Goal: Navigation & Orientation: Find specific page/section

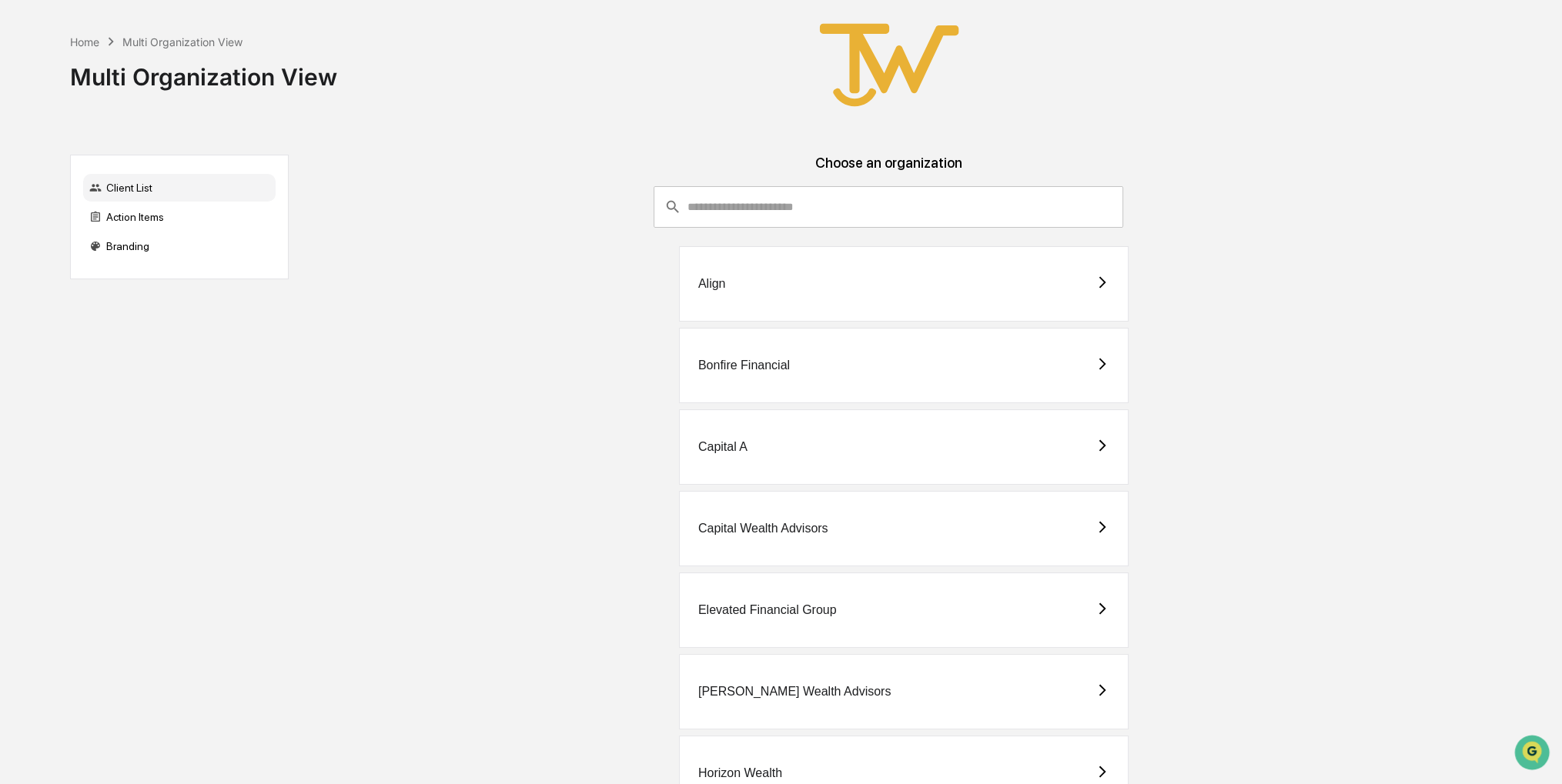
drag, startPoint x: 1275, startPoint y: 457, endPoint x: 1247, endPoint y: 449, distance: 29.1
click at [1247, 449] on div "Capital A" at bounding box center [887, 447] width 1175 height 75
click at [760, 437] on div "Capital A" at bounding box center [904, 447] width 450 height 75
click at [901, 534] on div "Capital Wealth Advisors" at bounding box center [904, 529] width 450 height 75
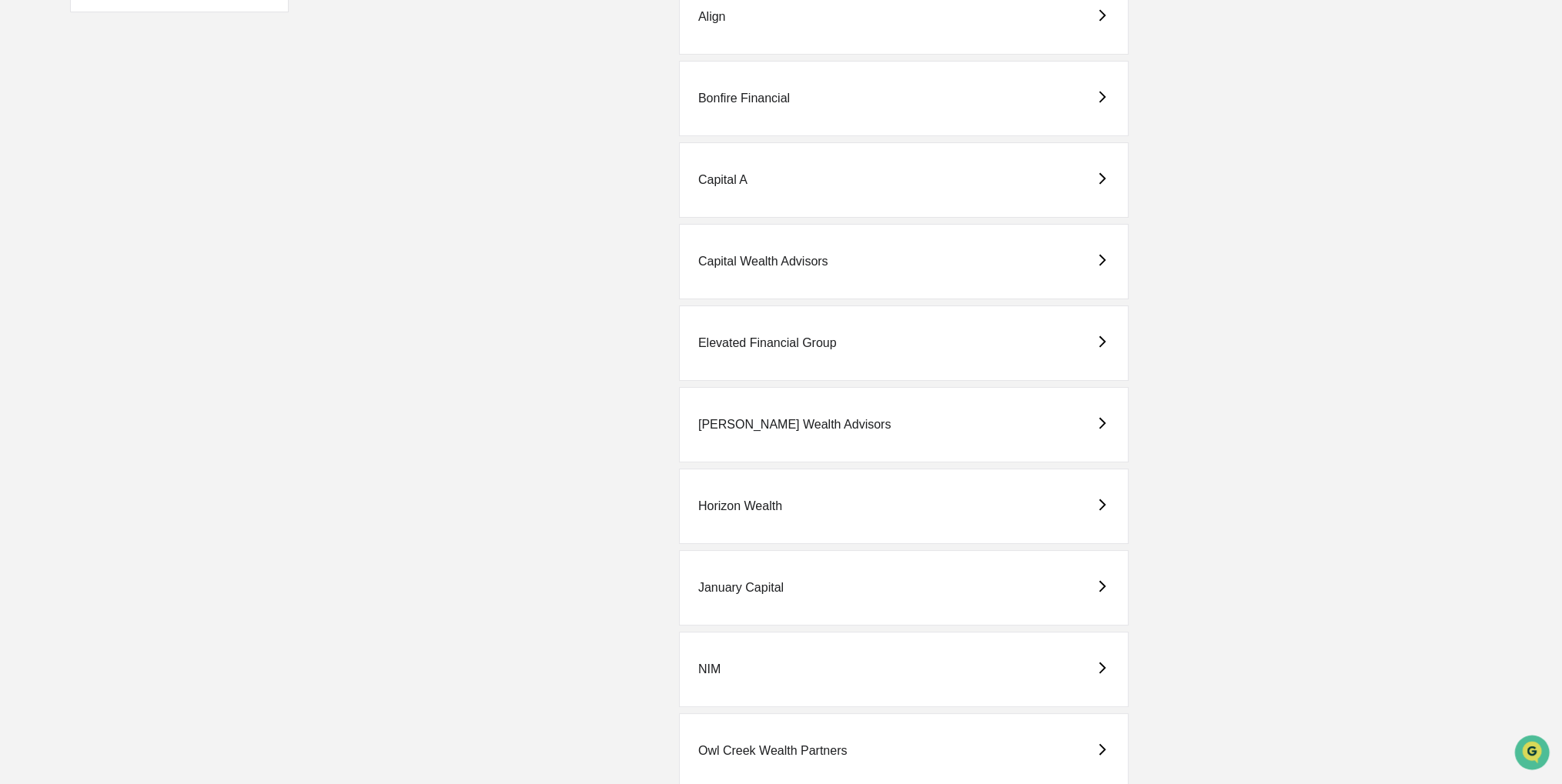
scroll to position [308, 0]
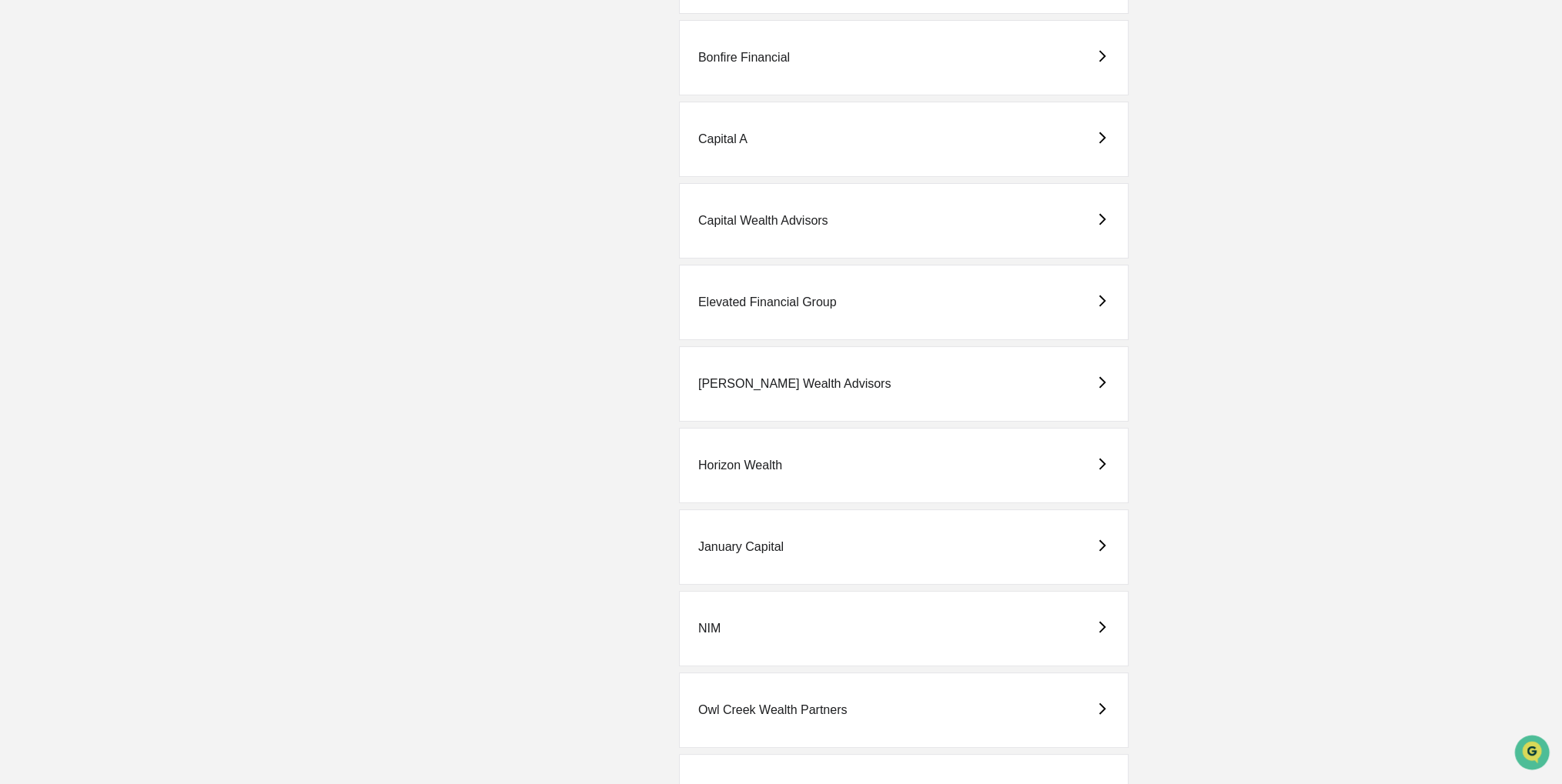
click at [989, 450] on div "Horizon Wealth" at bounding box center [904, 465] width 450 height 75
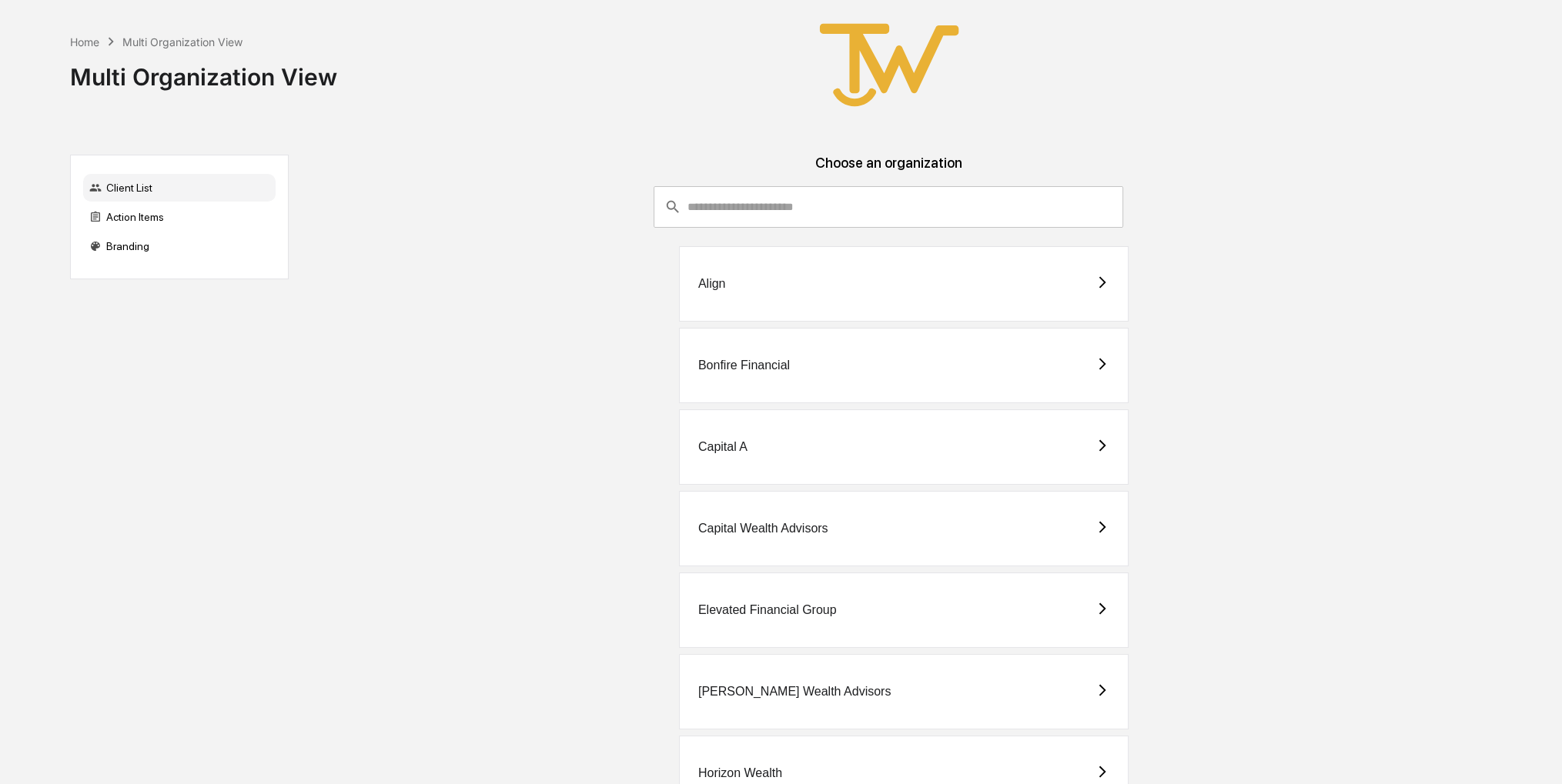
click at [865, 526] on div "Capital Wealth Advisors" at bounding box center [904, 529] width 450 height 75
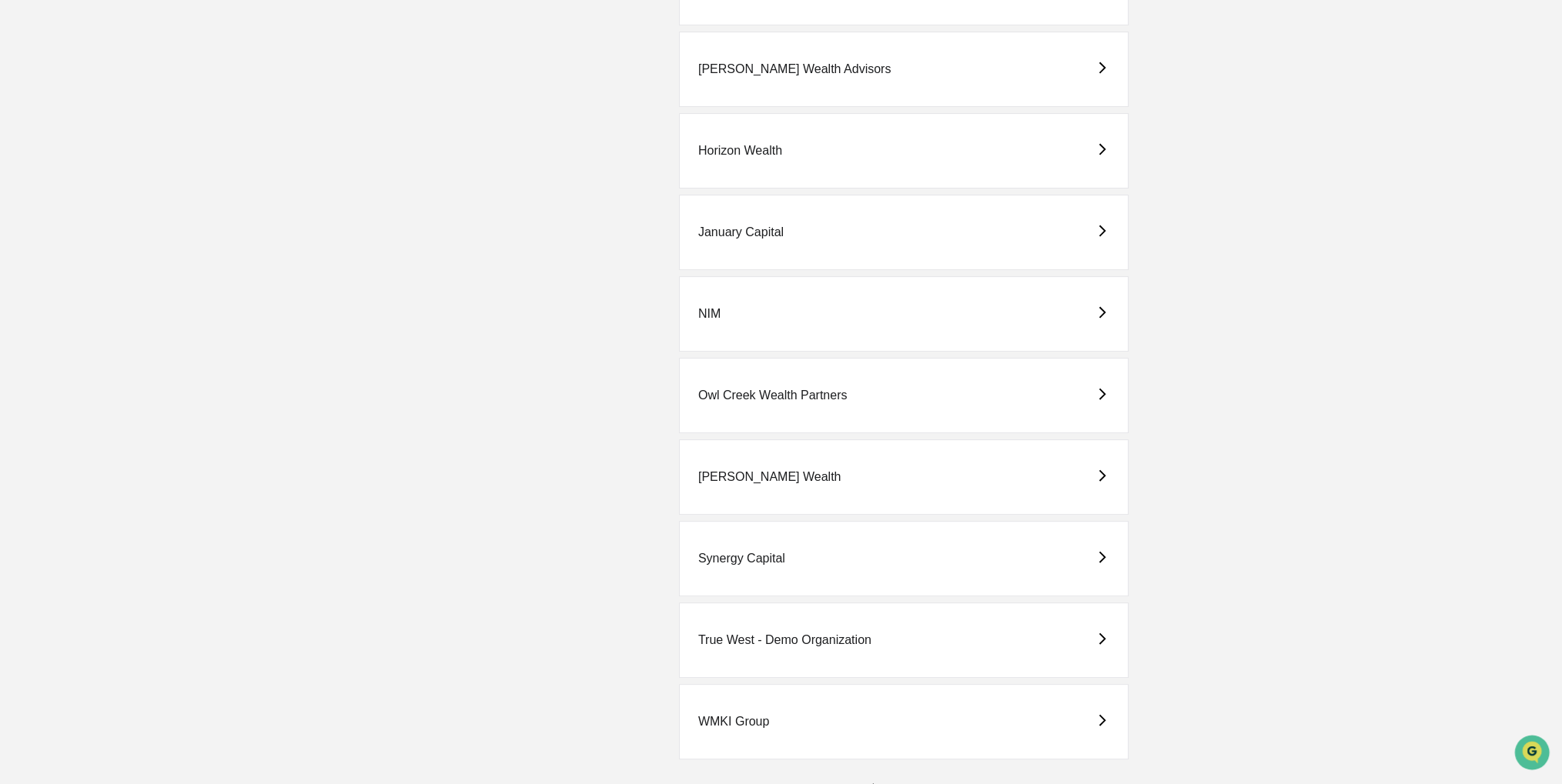
scroll to position [628, 0]
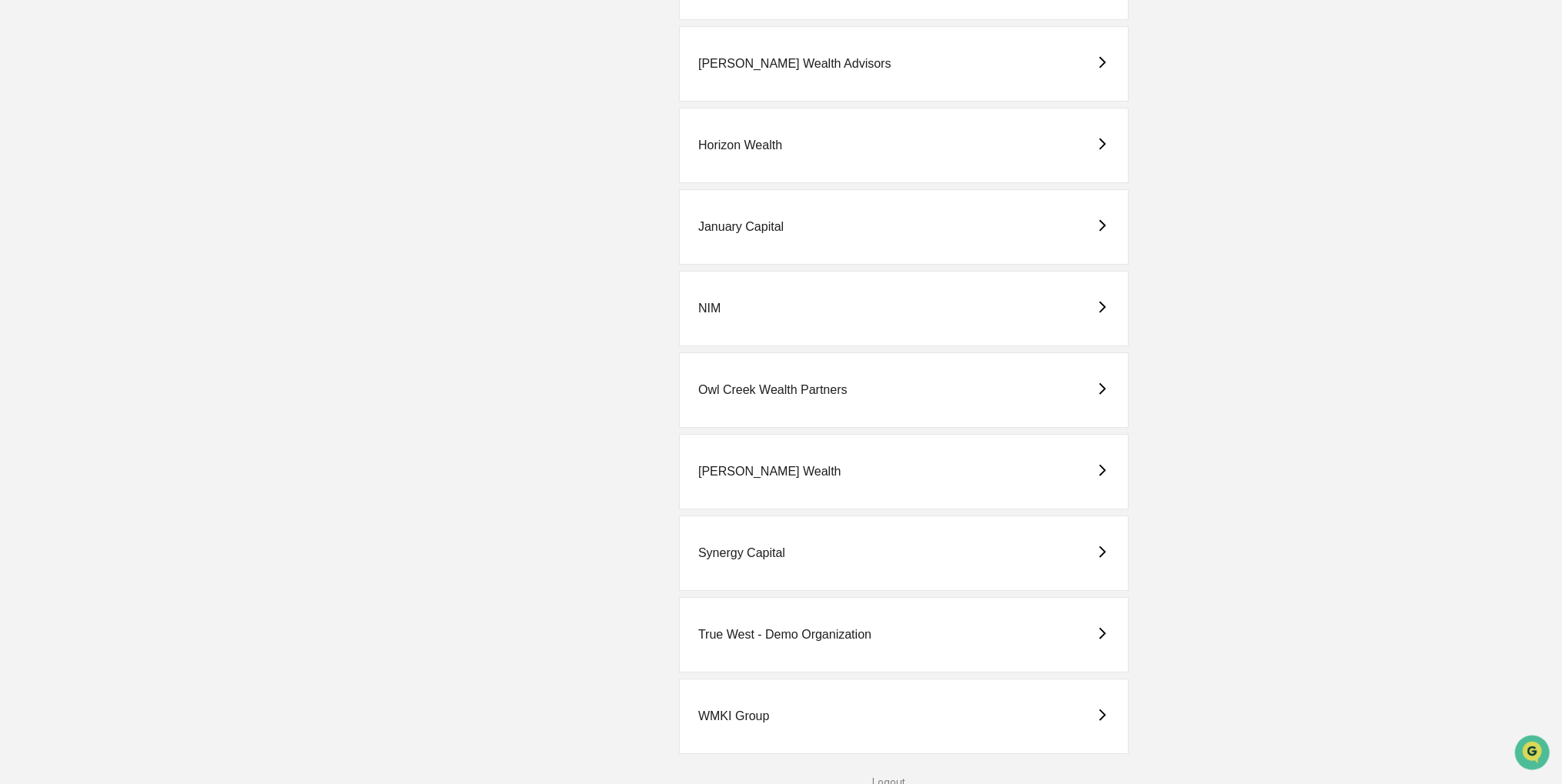
click at [952, 459] on div "[PERSON_NAME] Wealth" at bounding box center [904, 472] width 450 height 75
